Goal: Communication & Community: Answer question/provide support

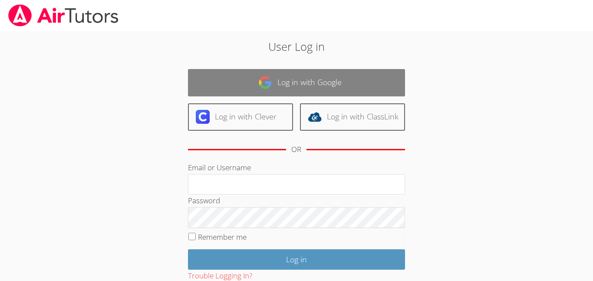
click at [298, 82] on link "Log in with Google" at bounding box center [296, 82] width 217 height 27
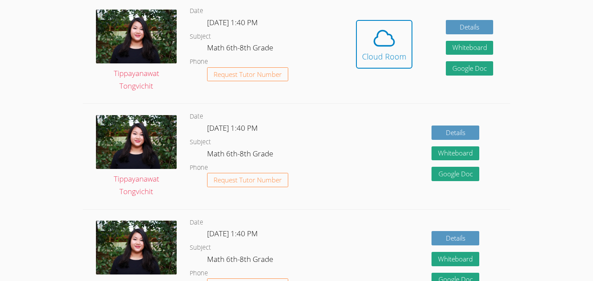
scroll to position [255, 0]
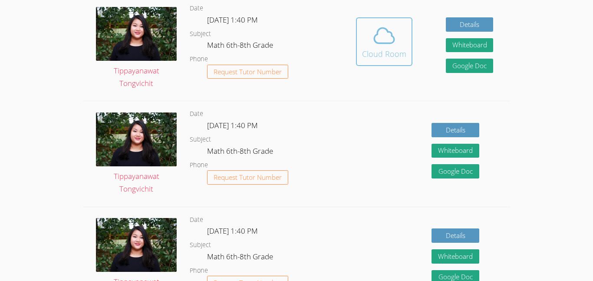
click at [386, 55] on div "Cloud Room" at bounding box center [384, 54] width 44 height 12
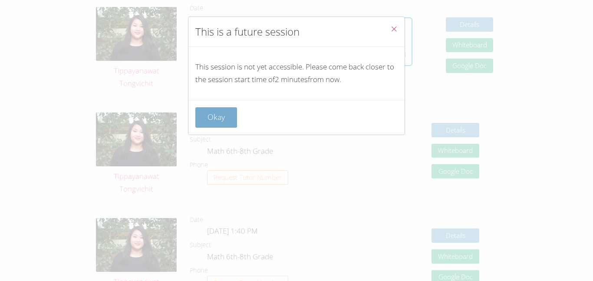
click at [230, 112] on button "Okay" at bounding box center [216, 117] width 42 height 20
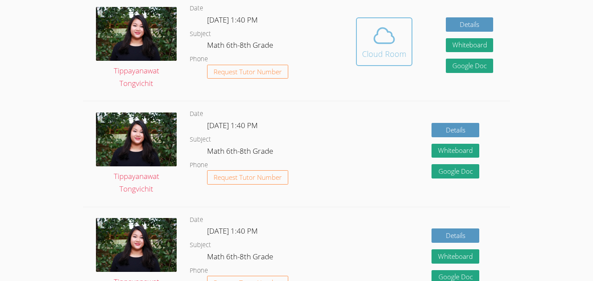
click at [384, 35] on icon at bounding box center [384, 35] width 24 height 24
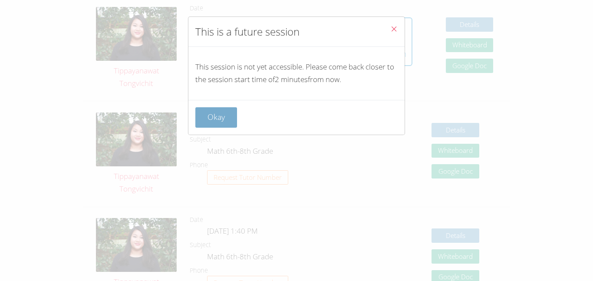
click at [201, 118] on button "Okay" at bounding box center [216, 117] width 42 height 20
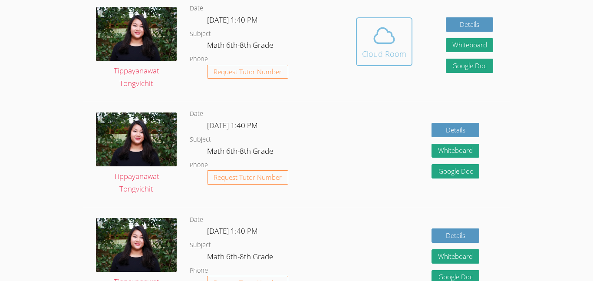
click at [358, 49] on button "Cloud Room" at bounding box center [384, 41] width 56 height 49
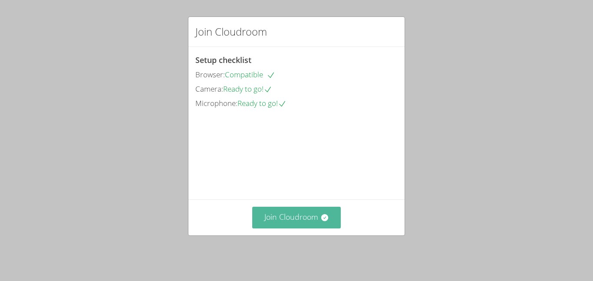
click at [318, 228] on button "Join Cloudroom" at bounding box center [296, 217] width 89 height 21
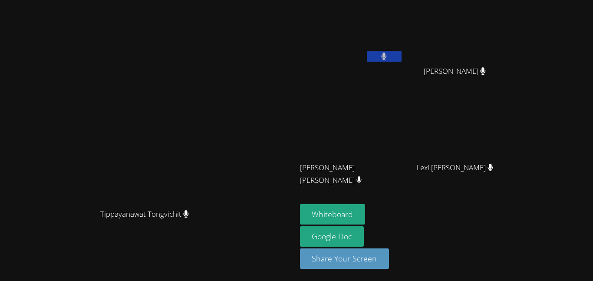
click at [402, 59] on button at bounding box center [384, 56] width 35 height 11
click at [402, 57] on button at bounding box center [384, 56] width 35 height 11
click at [402, 54] on button at bounding box center [384, 56] width 35 height 11
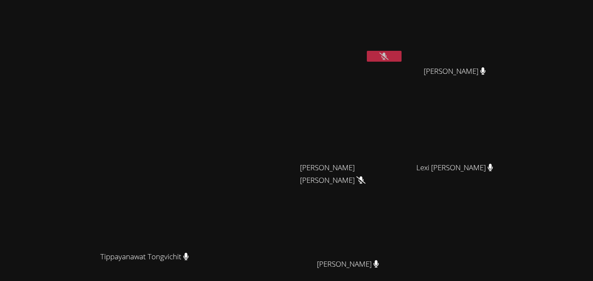
click at [402, 60] on button at bounding box center [384, 56] width 35 height 11
click at [402, 61] on button at bounding box center [384, 56] width 35 height 11
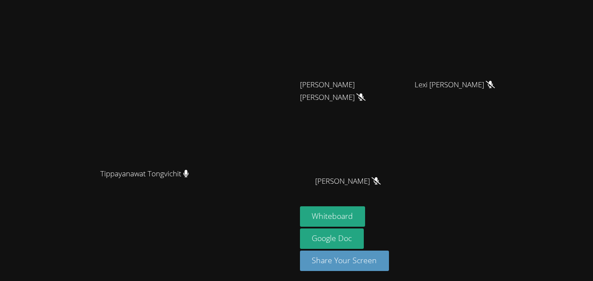
scroll to position [85, 0]
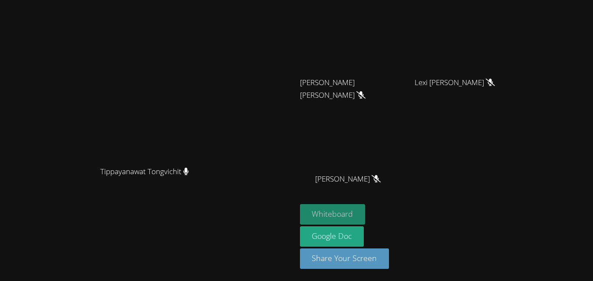
click at [366, 213] on button "Whiteboard" at bounding box center [333, 214] width 66 height 20
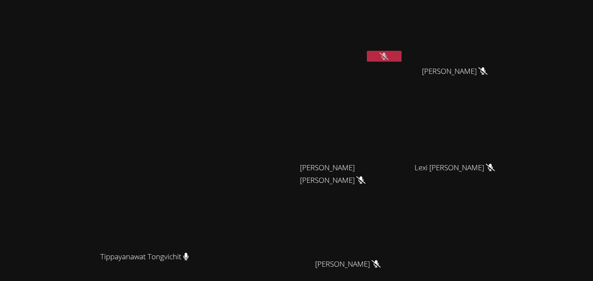
click at [402, 57] on button at bounding box center [384, 56] width 35 height 11
click at [402, 56] on button at bounding box center [384, 56] width 35 height 11
click at [389, 59] on icon at bounding box center [383, 56] width 9 height 7
click at [387, 58] on icon at bounding box center [384, 56] width 6 height 7
click at [389, 59] on icon at bounding box center [383, 56] width 9 height 7
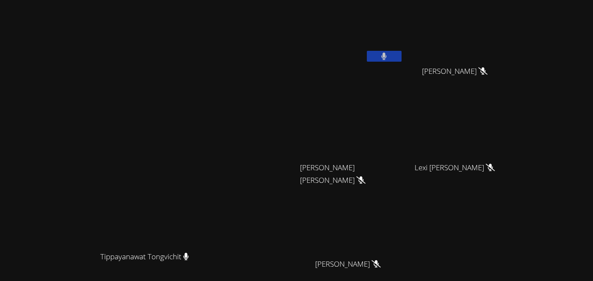
click at [387, 57] on icon at bounding box center [384, 56] width 5 height 7
click at [389, 59] on icon at bounding box center [383, 56] width 9 height 7
click at [402, 59] on button at bounding box center [384, 56] width 35 height 11
click at [389, 59] on icon at bounding box center [383, 56] width 9 height 7
click at [387, 59] on icon at bounding box center [384, 56] width 6 height 7
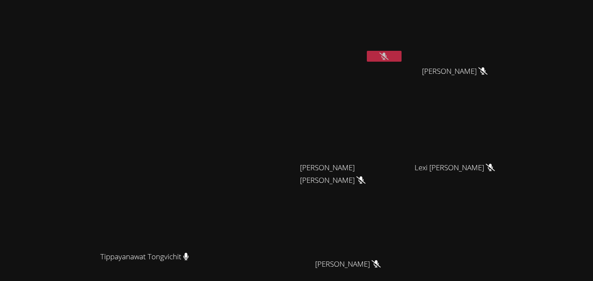
click at [389, 58] on icon at bounding box center [383, 56] width 9 height 7
click at [387, 58] on icon at bounding box center [384, 56] width 5 height 7
click at [402, 55] on button at bounding box center [384, 56] width 35 height 11
click at [402, 53] on button at bounding box center [384, 56] width 35 height 11
click at [402, 59] on button at bounding box center [384, 56] width 35 height 11
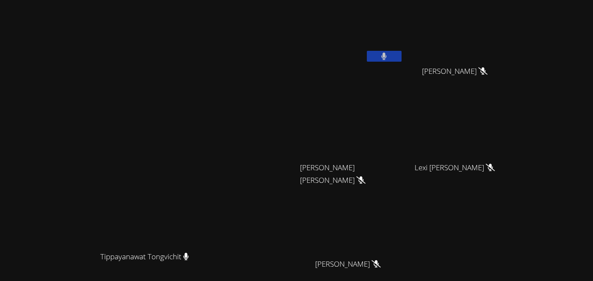
click at [402, 59] on button at bounding box center [384, 56] width 35 height 11
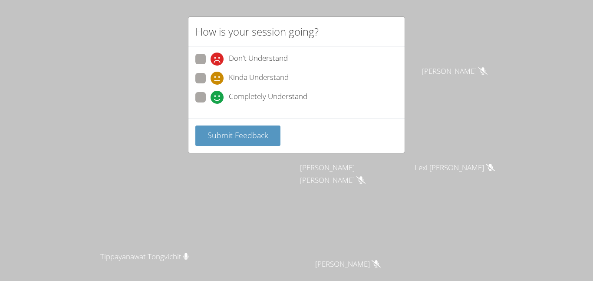
click at [211, 104] on span at bounding box center [211, 104] width 0 height 0
click at [211, 97] on input "Completely Understand" at bounding box center [214, 95] width 7 height 7
radio input "true"
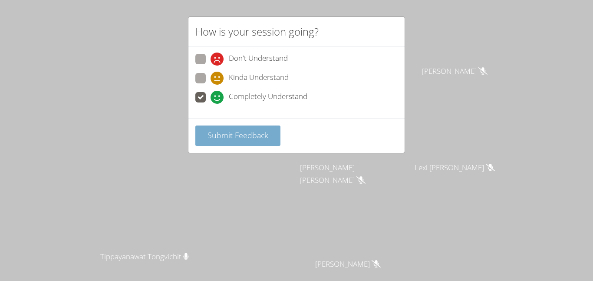
click at [251, 133] on span "Submit Feedback" at bounding box center [238, 135] width 61 height 10
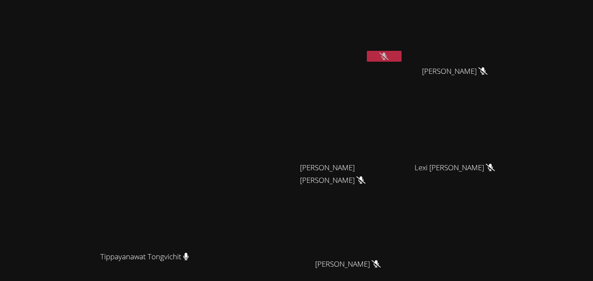
click at [402, 56] on button at bounding box center [384, 56] width 35 height 11
click at [402, 58] on button at bounding box center [384, 56] width 35 height 11
